Goal: Task Accomplishment & Management: Use online tool/utility

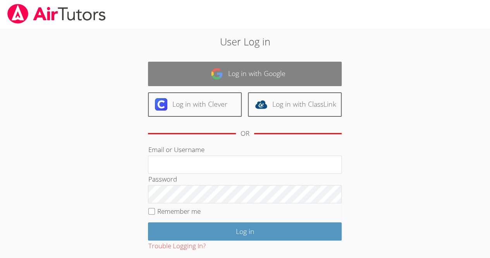
click at [305, 67] on link "Log in with Google" at bounding box center [245, 74] width 194 height 24
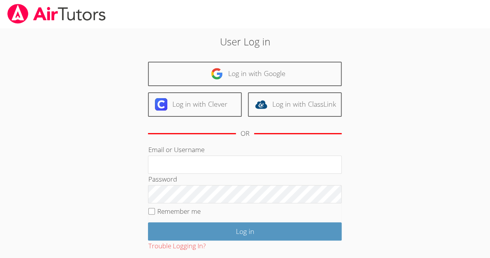
click at [306, 65] on link "Log in with Google" at bounding box center [245, 74] width 194 height 24
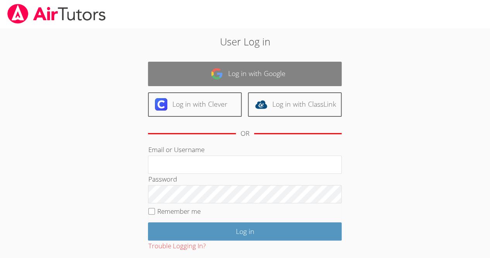
click at [300, 77] on link "Log in with Google" at bounding box center [245, 74] width 194 height 24
click at [304, 76] on link "Log in with Google" at bounding box center [245, 74] width 194 height 24
click at [305, 78] on link "Log in with Google" at bounding box center [245, 74] width 194 height 24
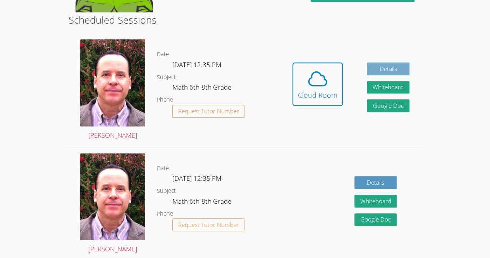
scroll to position [192, 0]
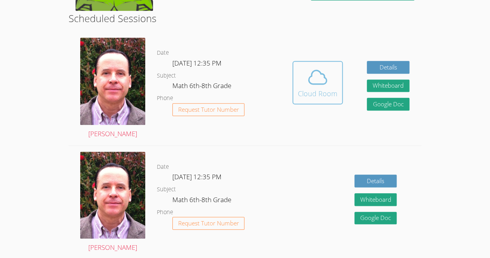
click at [320, 72] on icon at bounding box center [318, 78] width 18 height 14
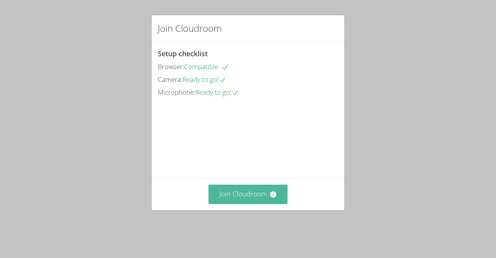
click at [270, 197] on icon at bounding box center [273, 194] width 6 height 6
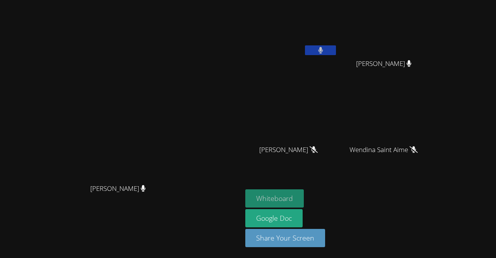
click at [304, 191] on button "Whiteboard" at bounding box center [274, 198] width 59 height 18
click at [336, 50] on button at bounding box center [320, 50] width 31 height 10
click at [325, 50] on icon at bounding box center [321, 50] width 8 height 7
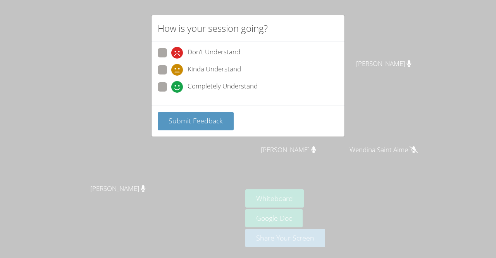
click at [214, 82] on span "Completely Understand" at bounding box center [223, 87] width 70 height 12
click at [178, 82] on input "Completely Understand" at bounding box center [174, 85] width 7 height 7
radio input "true"
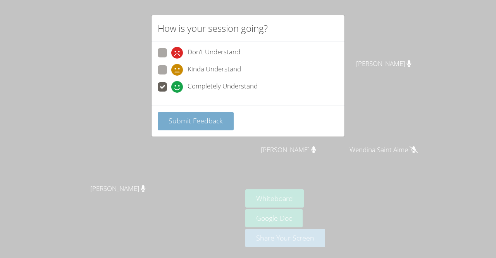
click at [211, 120] on span "Submit Feedback" at bounding box center [196, 120] width 54 height 9
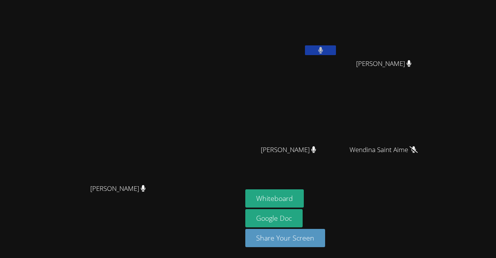
click at [336, 48] on button at bounding box center [320, 50] width 31 height 10
